Goal: Task Accomplishment & Management: Complete application form

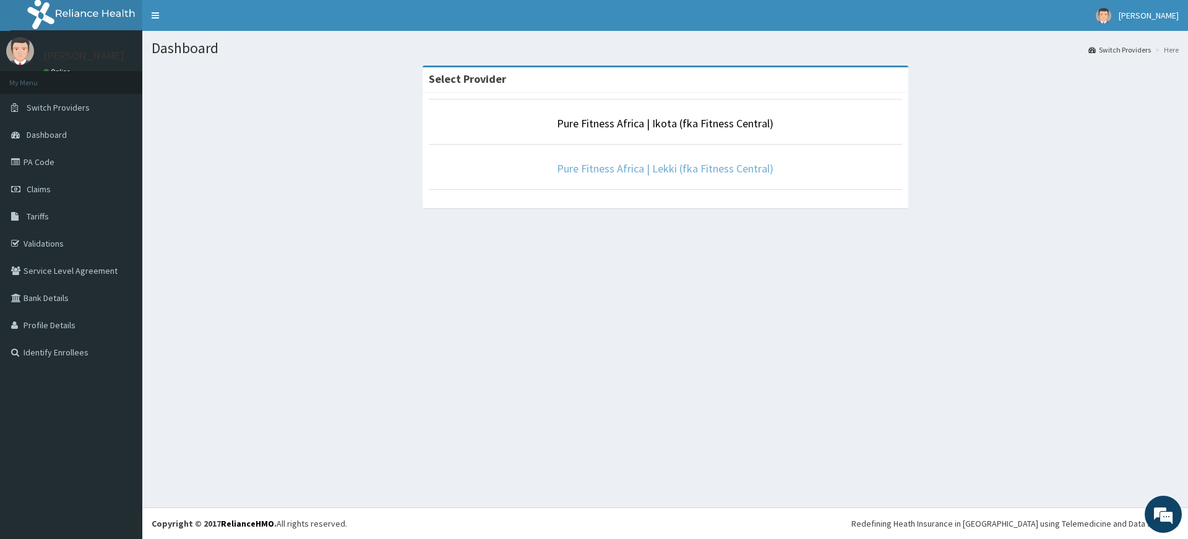
click at [725, 169] on link "Pure Fitness Africa | Lekki (fka Fitness Central)" at bounding box center [665, 168] width 216 height 14
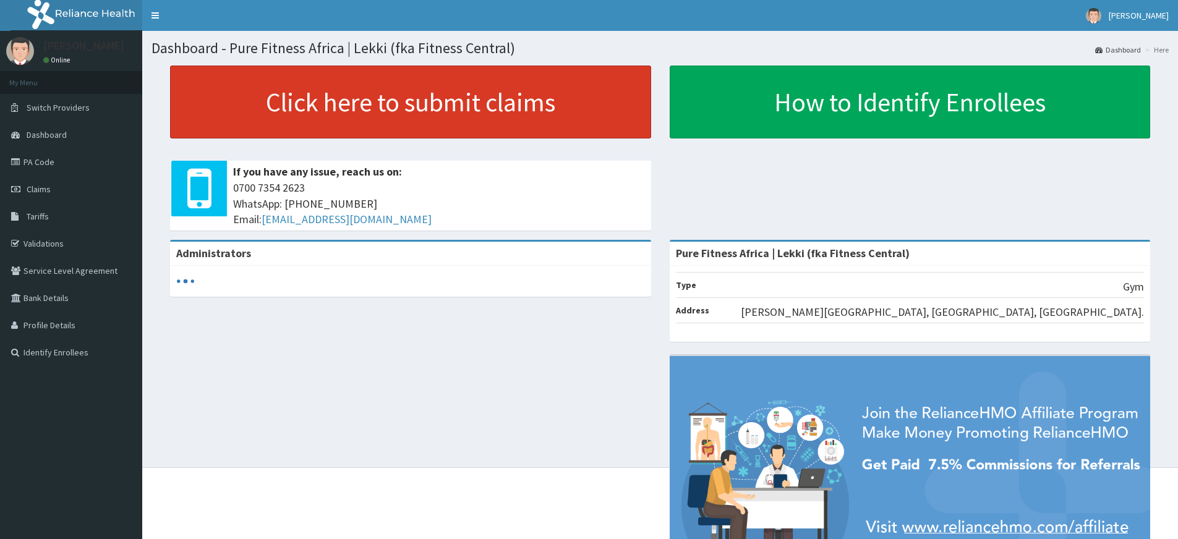
click at [280, 90] on link "Click here to submit claims" at bounding box center [410, 102] width 481 height 73
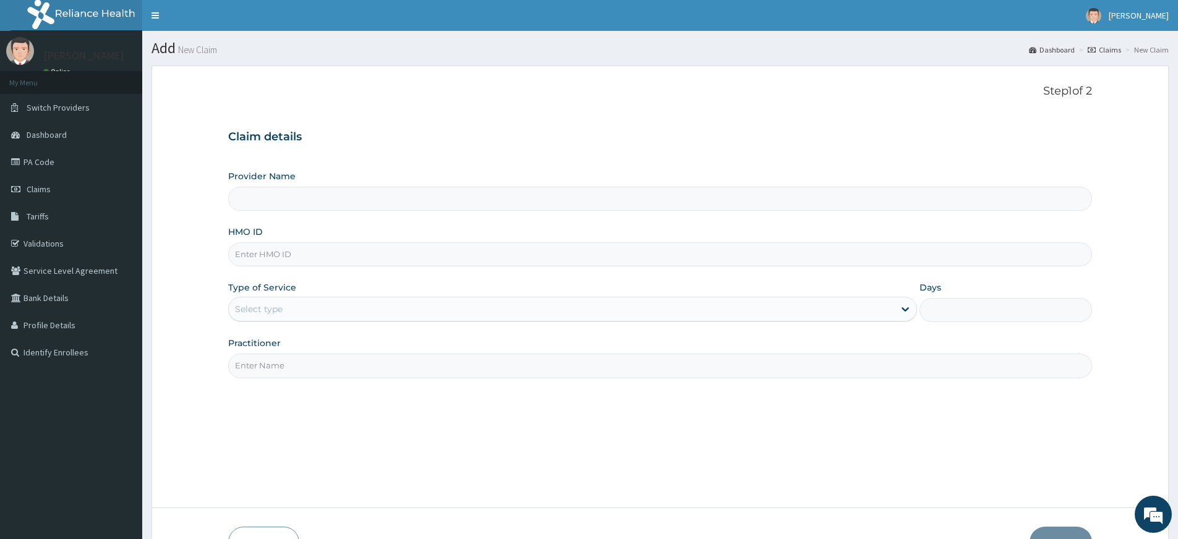
type input "Pure Fitness Africa | Lekki (fka Fitness Central)"
type input "1"
click at [286, 357] on input "Practitioner" at bounding box center [660, 366] width 864 height 24
click at [296, 248] on input "HMO ID" at bounding box center [660, 254] width 864 height 24
type input "WBS/10127/A"
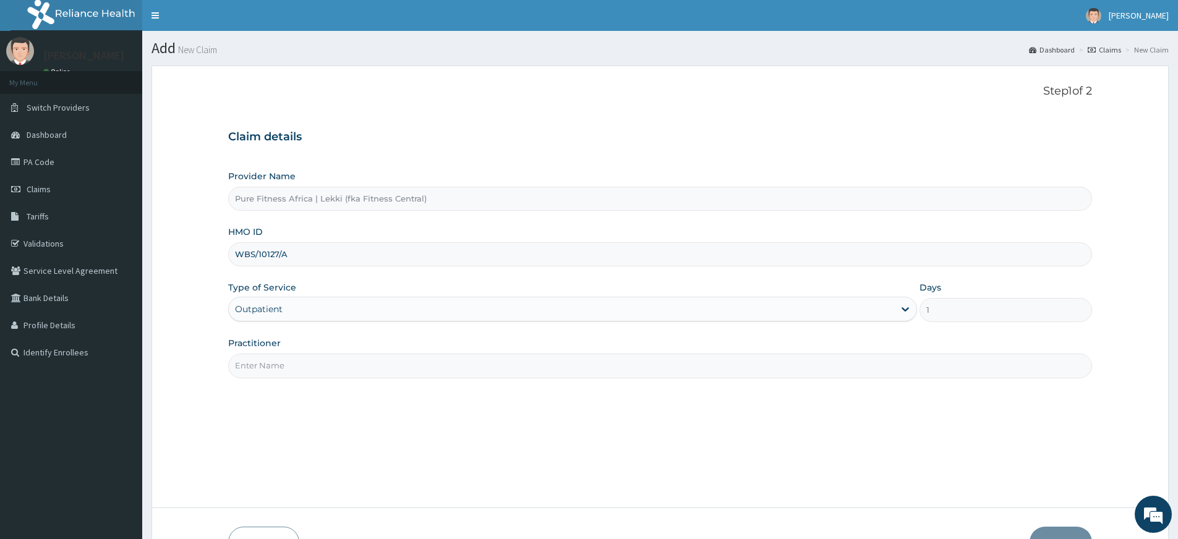
click at [255, 363] on input "Practitioner" at bounding box center [660, 366] width 864 height 24
type input "pure fitness africa"
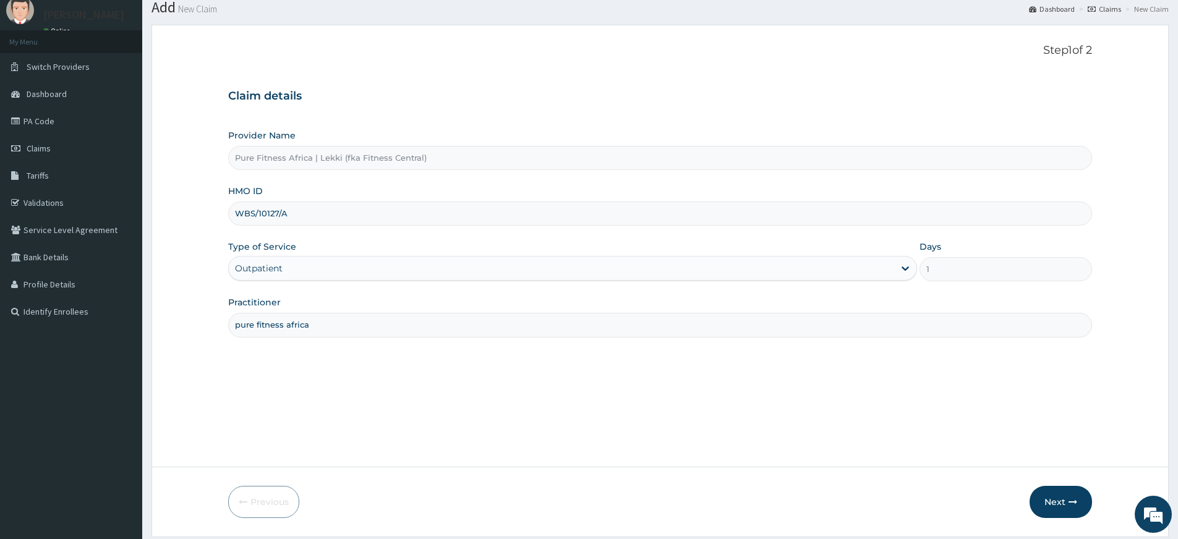
scroll to position [80, 0]
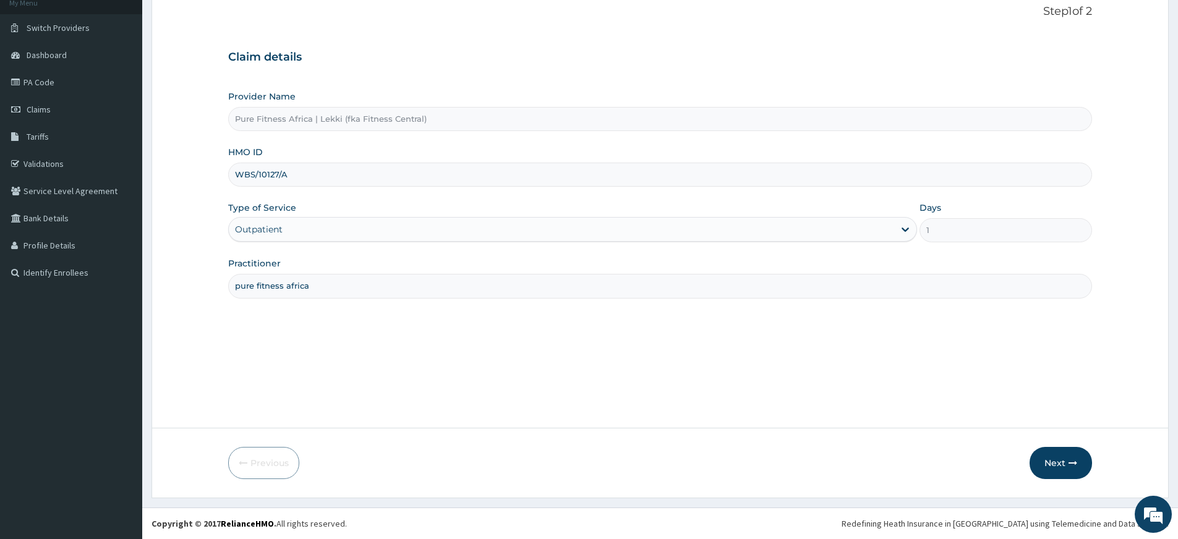
click at [1095, 462] on form "Step 1 of 2 Claim details Provider Name Pure Fitness [GEOGRAPHIC_DATA] | Lekki …" at bounding box center [661, 242] width 1018 height 513
click at [1057, 463] on button "Next" at bounding box center [1061, 463] width 62 height 32
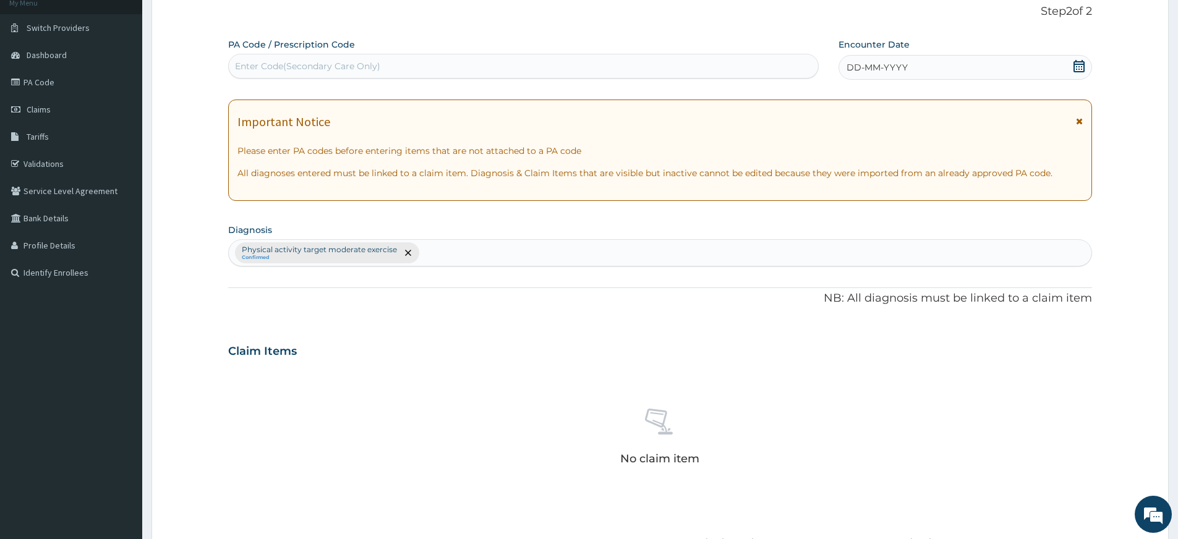
click at [643, 61] on div "Enter Code(Secondary Care Only)" at bounding box center [523, 66] width 589 height 20
type input "PA/4604CA"
click at [1075, 65] on icon at bounding box center [1079, 66] width 12 height 12
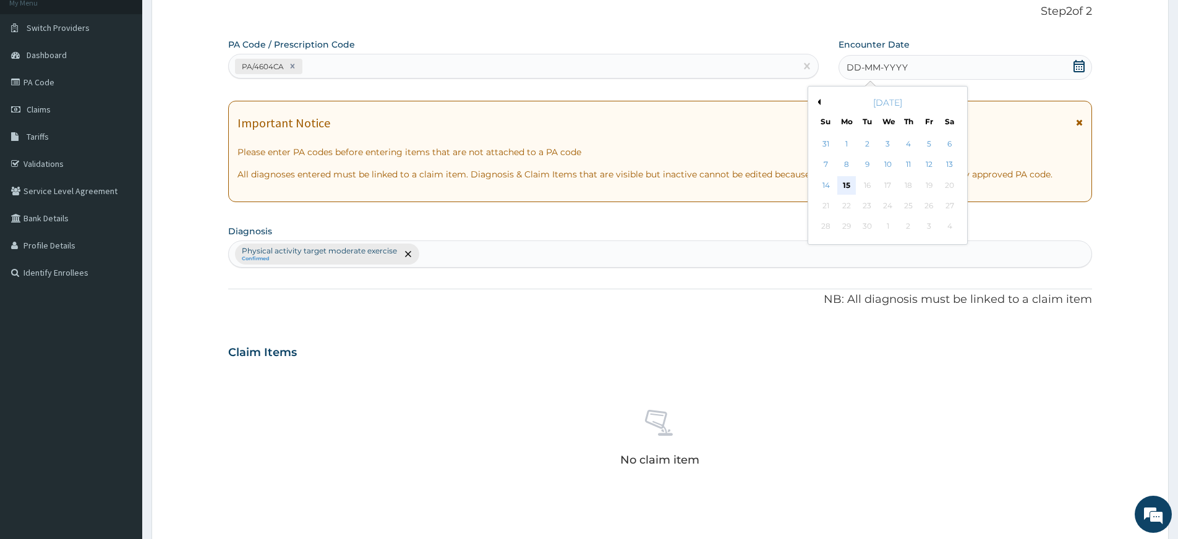
click at [844, 182] on div "15" at bounding box center [847, 185] width 19 height 19
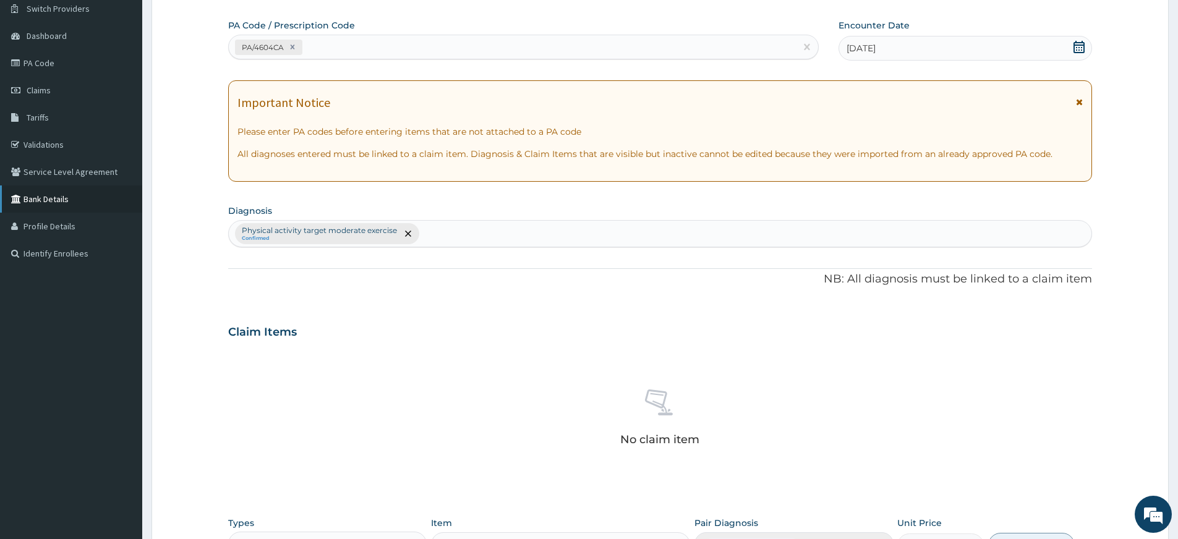
scroll to position [340, 0]
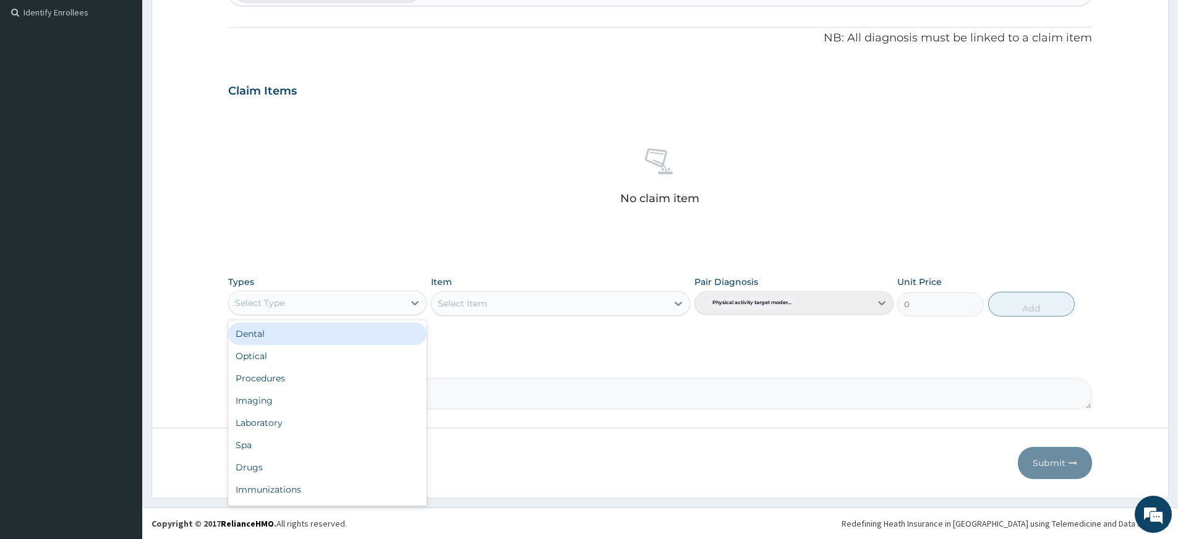
click at [314, 306] on div "Select Type" at bounding box center [316, 303] width 175 height 20
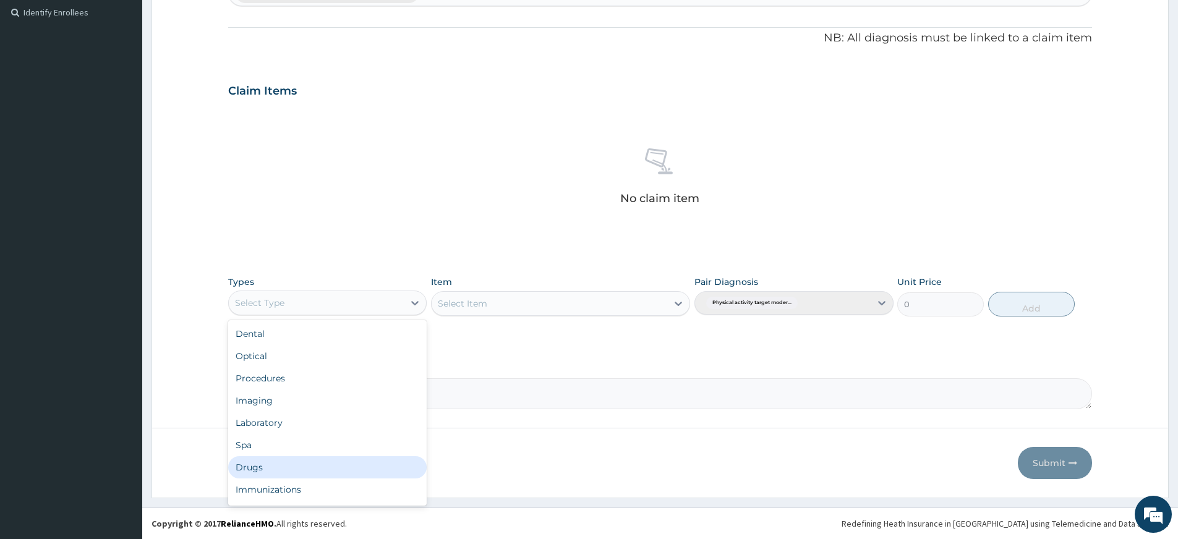
scroll to position [42, 0]
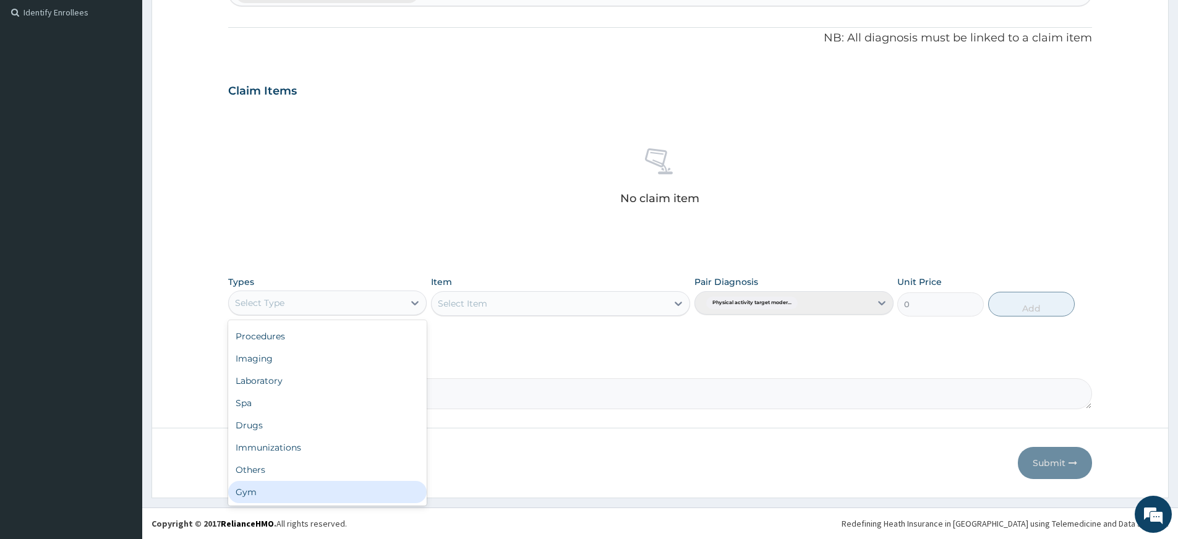
click at [367, 496] on div "Gym" at bounding box center [327, 492] width 199 height 22
click at [480, 299] on div "Select Item" at bounding box center [560, 303] width 259 height 25
click at [480, 299] on div "Select Item" at bounding box center [462, 304] width 49 height 12
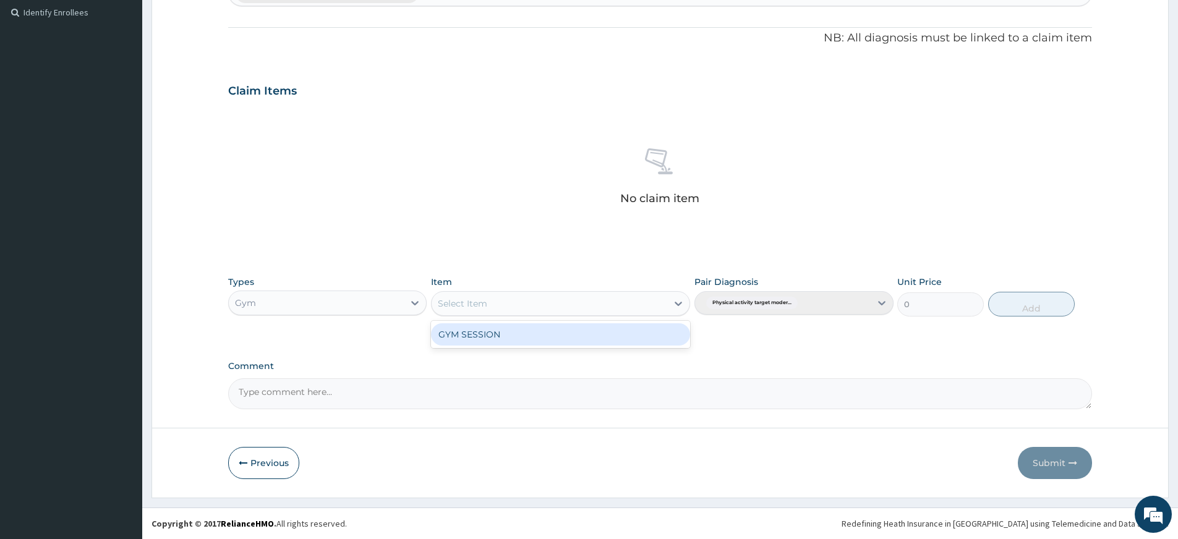
click at [486, 336] on div "GYM SESSION" at bounding box center [560, 335] width 259 height 22
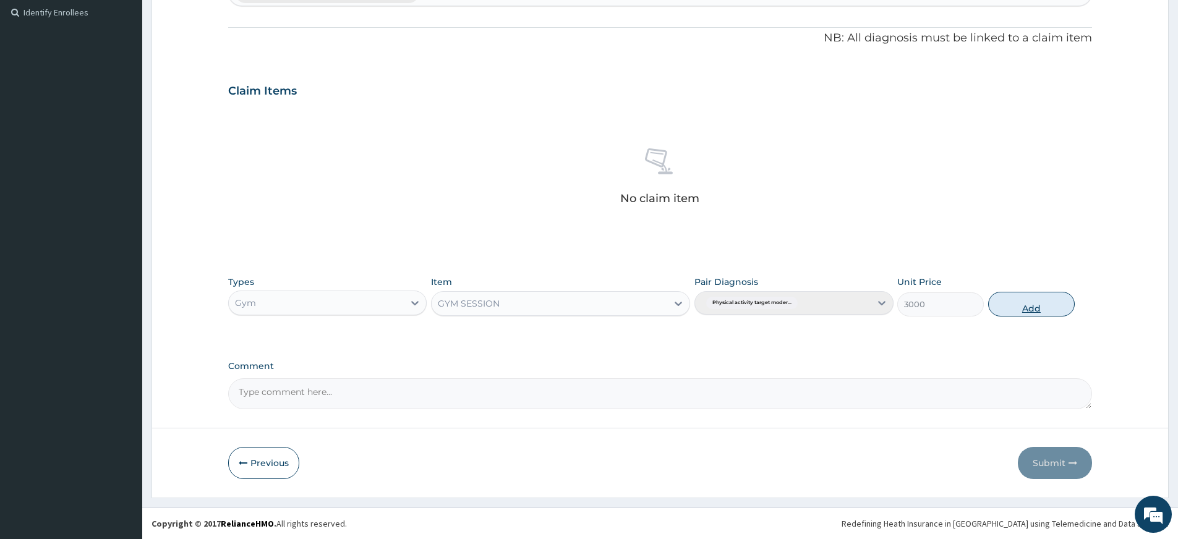
click at [1021, 298] on button "Add" at bounding box center [1031, 304] width 87 height 25
type input "0"
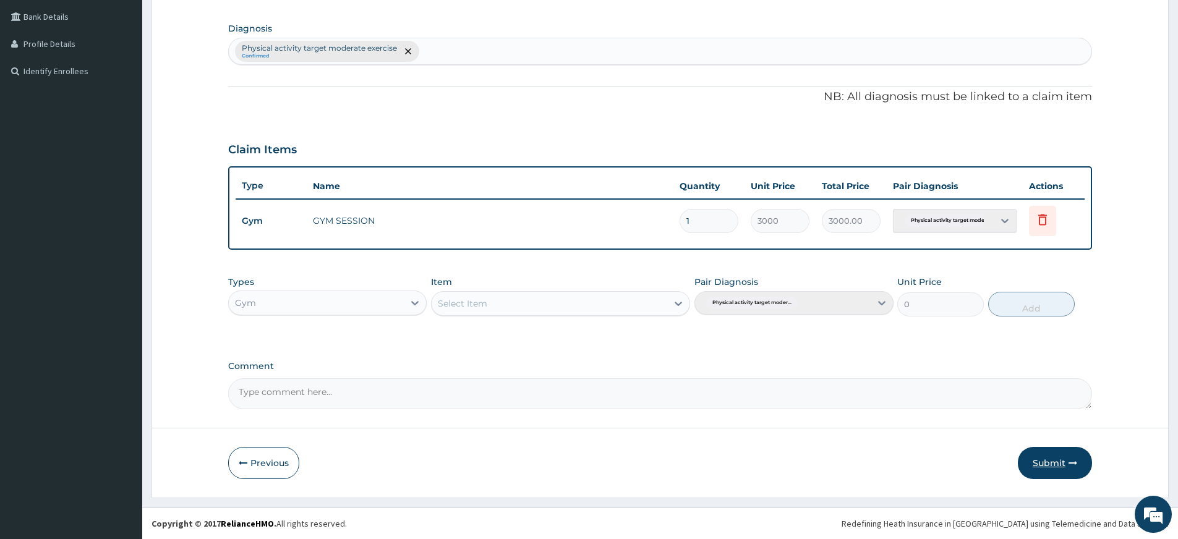
click at [1061, 471] on button "Submit" at bounding box center [1055, 463] width 74 height 32
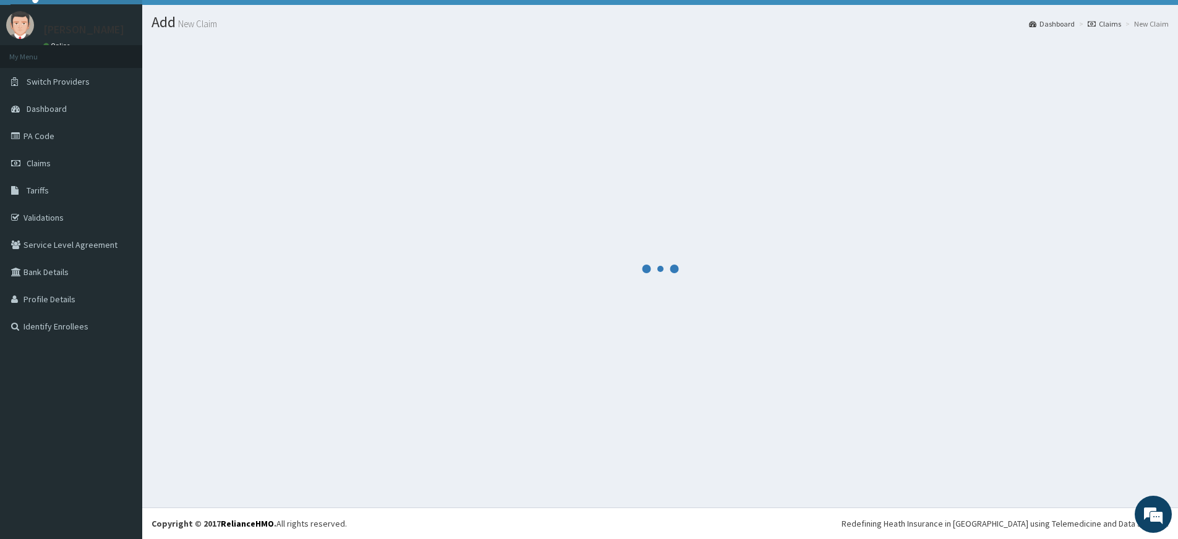
scroll to position [26, 0]
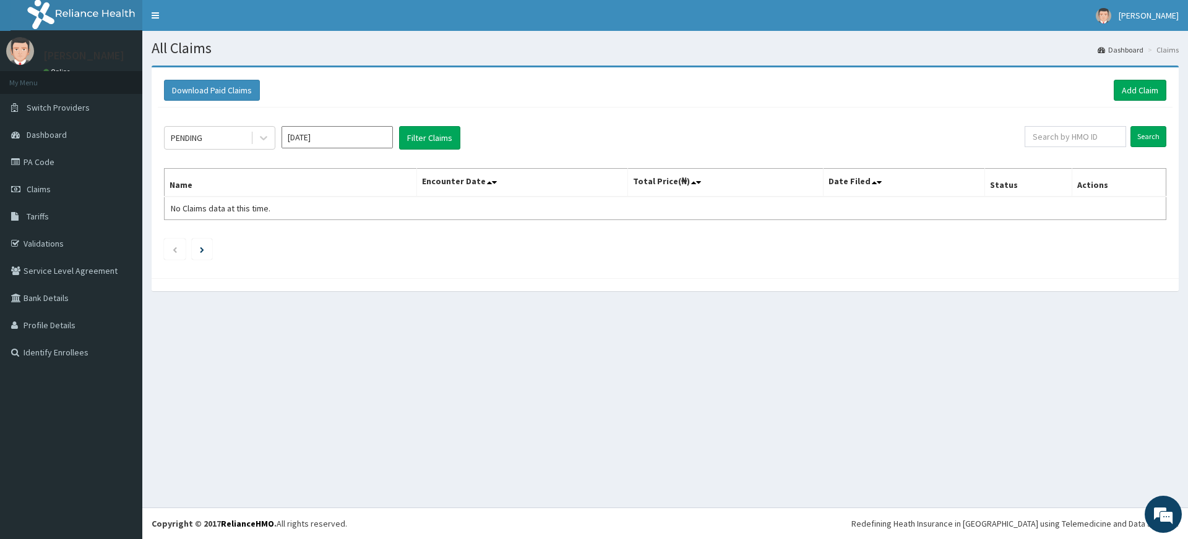
drag, startPoint x: 1077, startPoint y: 35, endPoint x: 1053, endPoint y: 29, distance: 24.2
click at [1078, 35] on section "All Claims Dashboard Claims" at bounding box center [664, 43] width 1045 height 25
